Goal: Information Seeking & Learning: Learn about a topic

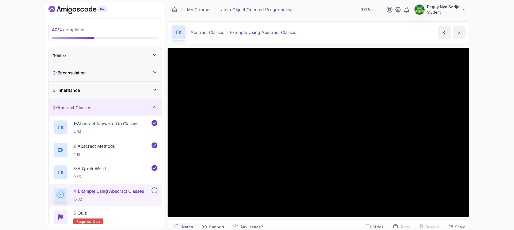
scroll to position [26, 0]
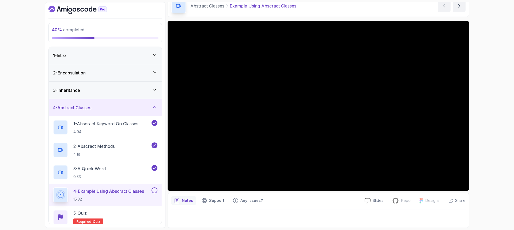
click at [187, 160] on p "Notes" at bounding box center [187, 200] width 11 height 5
click at [215, 160] on p "Support" at bounding box center [216, 200] width 15 height 5
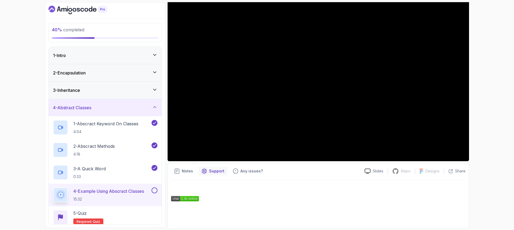
scroll to position [0, 0]
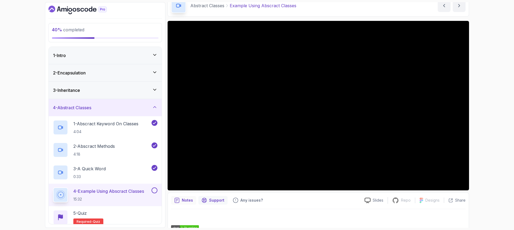
click at [186, 160] on p "Notes" at bounding box center [187, 200] width 11 height 5
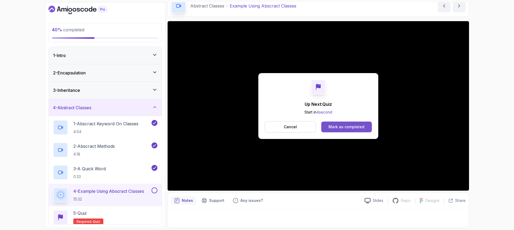
click at [324, 130] on button "Mark as completed" at bounding box center [346, 127] width 51 height 11
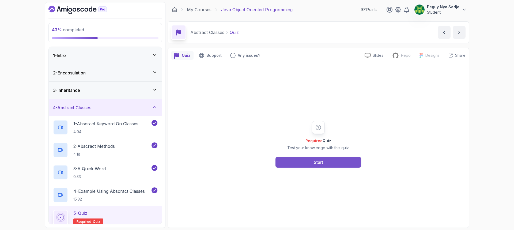
click at [316, 160] on div "Start" at bounding box center [318, 162] width 9 height 6
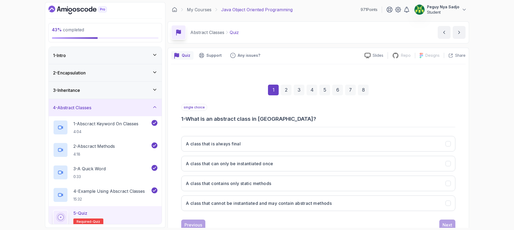
scroll to position [18, 0]
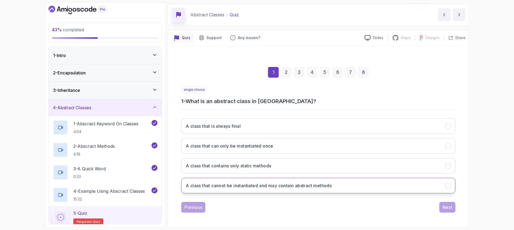
click at [324, 160] on button "A class that cannot be instantiated and may contain abstract methods" at bounding box center [318, 186] width 274 height 16
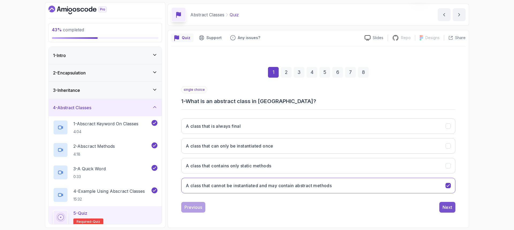
click at [324, 160] on div "Next" at bounding box center [447, 207] width 10 height 6
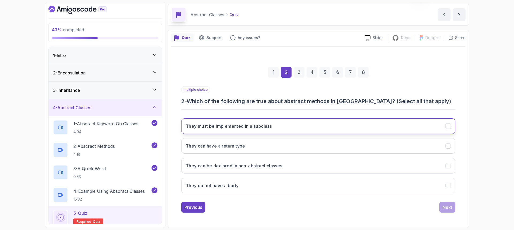
click at [286, 126] on button "They must be implemented in a subclass" at bounding box center [318, 126] width 274 height 16
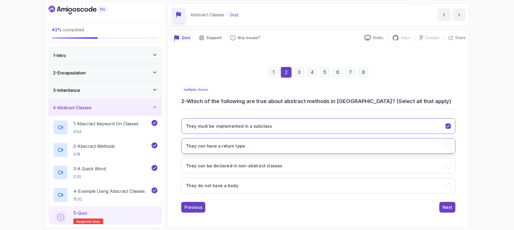
click at [274, 146] on button "They can have a return type" at bounding box center [318, 146] width 274 height 16
click at [272, 160] on button "They do not have a body" at bounding box center [318, 186] width 274 height 16
click at [324, 160] on div "Next" at bounding box center [447, 207] width 10 height 6
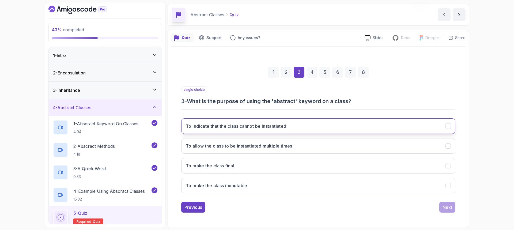
click at [311, 129] on button "To indicate that the class cannot be instantiated" at bounding box center [318, 126] width 274 height 16
click at [324, 160] on div "Next" at bounding box center [447, 207] width 10 height 6
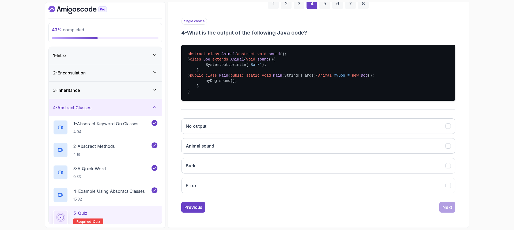
scroll to position [118, 0]
click at [232, 160] on button "Bark" at bounding box center [318, 166] width 274 height 16
click at [324, 160] on div "Next" at bounding box center [447, 207] width 10 height 6
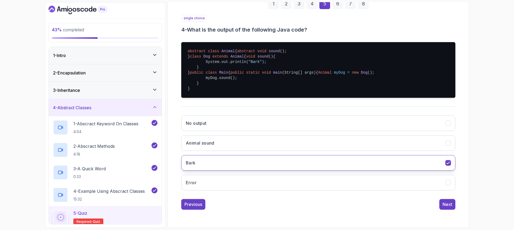
scroll to position [18, 0]
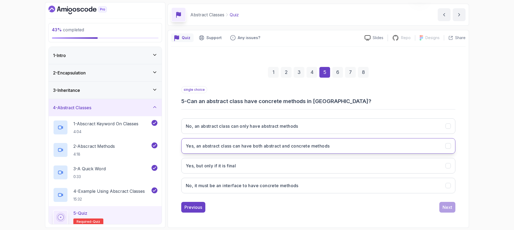
click at [317, 147] on h3 "Yes, an abstract class can have both abstract and concrete methods" at bounding box center [258, 146] width 144 height 6
drag, startPoint x: 445, startPoint y: 208, endPoint x: 388, endPoint y: 199, distance: 57.8
click at [324, 160] on div "Next" at bounding box center [447, 207] width 10 height 6
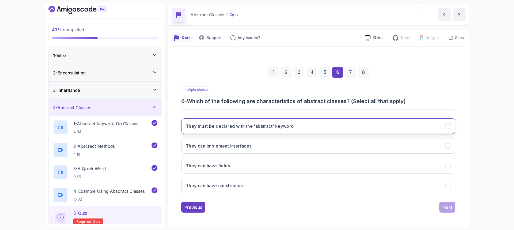
click at [296, 128] on button "They must be declared with the 'abstract' keyword" at bounding box center [318, 126] width 274 height 16
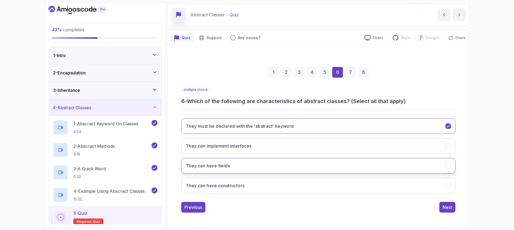
click at [284, 160] on button "They can have fields" at bounding box center [318, 166] width 274 height 16
click at [296, 160] on button "They can have constructors" at bounding box center [318, 186] width 274 height 16
click at [324, 160] on div "Next" at bounding box center [447, 207] width 10 height 6
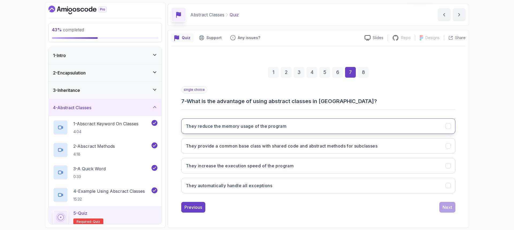
click at [324, 130] on button "They reduce the memory usage of the program" at bounding box center [318, 126] width 274 height 16
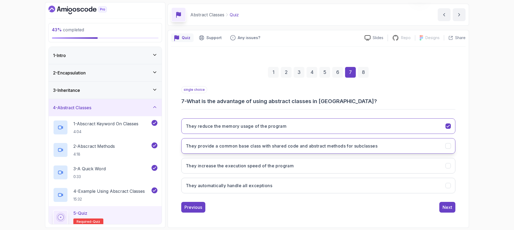
click at [324, 143] on h3 "They provide a common base class with shared code and abstract methods for subc…" at bounding box center [282, 146] width 192 height 6
click at [324, 160] on div "Next" at bounding box center [447, 207] width 10 height 6
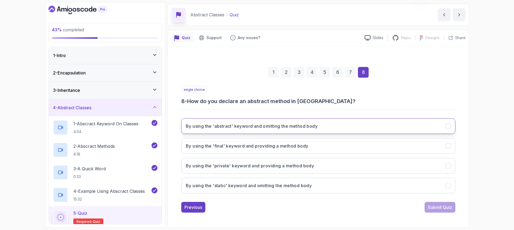
click at [324, 127] on button "By using the 'abstract' keyword and omitting the method body" at bounding box center [318, 126] width 274 height 16
drag, startPoint x: 438, startPoint y: 209, endPoint x: 381, endPoint y: 181, distance: 63.1
click at [324, 160] on div "Submit Quiz" at bounding box center [440, 207] width 24 height 6
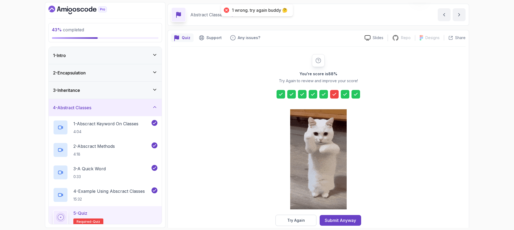
click at [290, 160] on div "Try Again" at bounding box center [296, 220] width 18 height 5
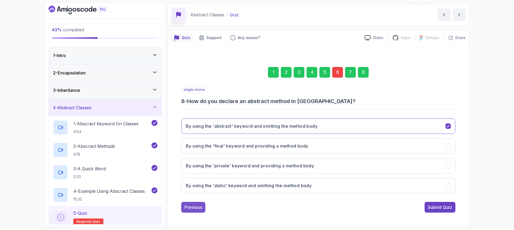
click at [191, 160] on div "Previous" at bounding box center [193, 207] width 18 height 6
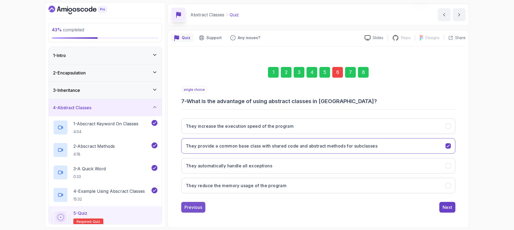
click at [191, 160] on div "Previous" at bounding box center [193, 207] width 18 height 6
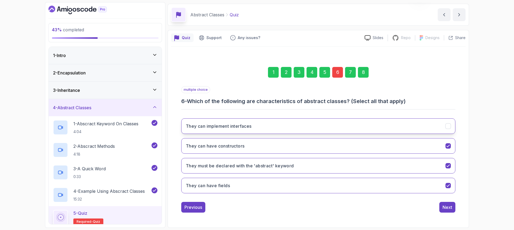
click at [256, 126] on button "They can implement interfaces" at bounding box center [318, 126] width 274 height 16
click at [324, 160] on div "Next" at bounding box center [447, 207] width 10 height 6
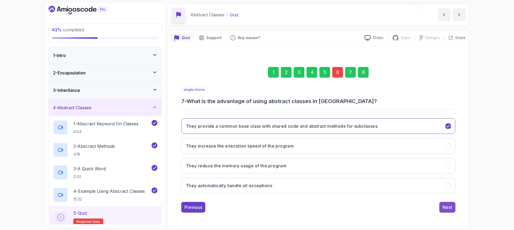
click at [324, 160] on div "Next" at bounding box center [447, 207] width 10 height 6
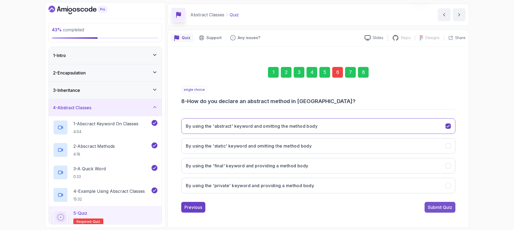
click at [324, 160] on div "Submit Quiz" at bounding box center [440, 207] width 24 height 6
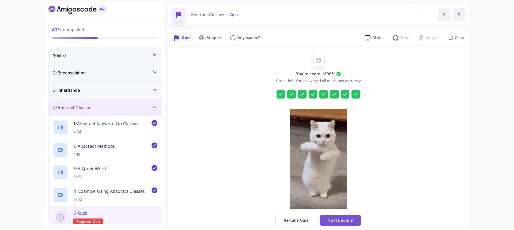
click at [324, 160] on div "Next Lecture" at bounding box center [340, 220] width 26 height 6
